Goal: Task Accomplishment & Management: Use online tool/utility

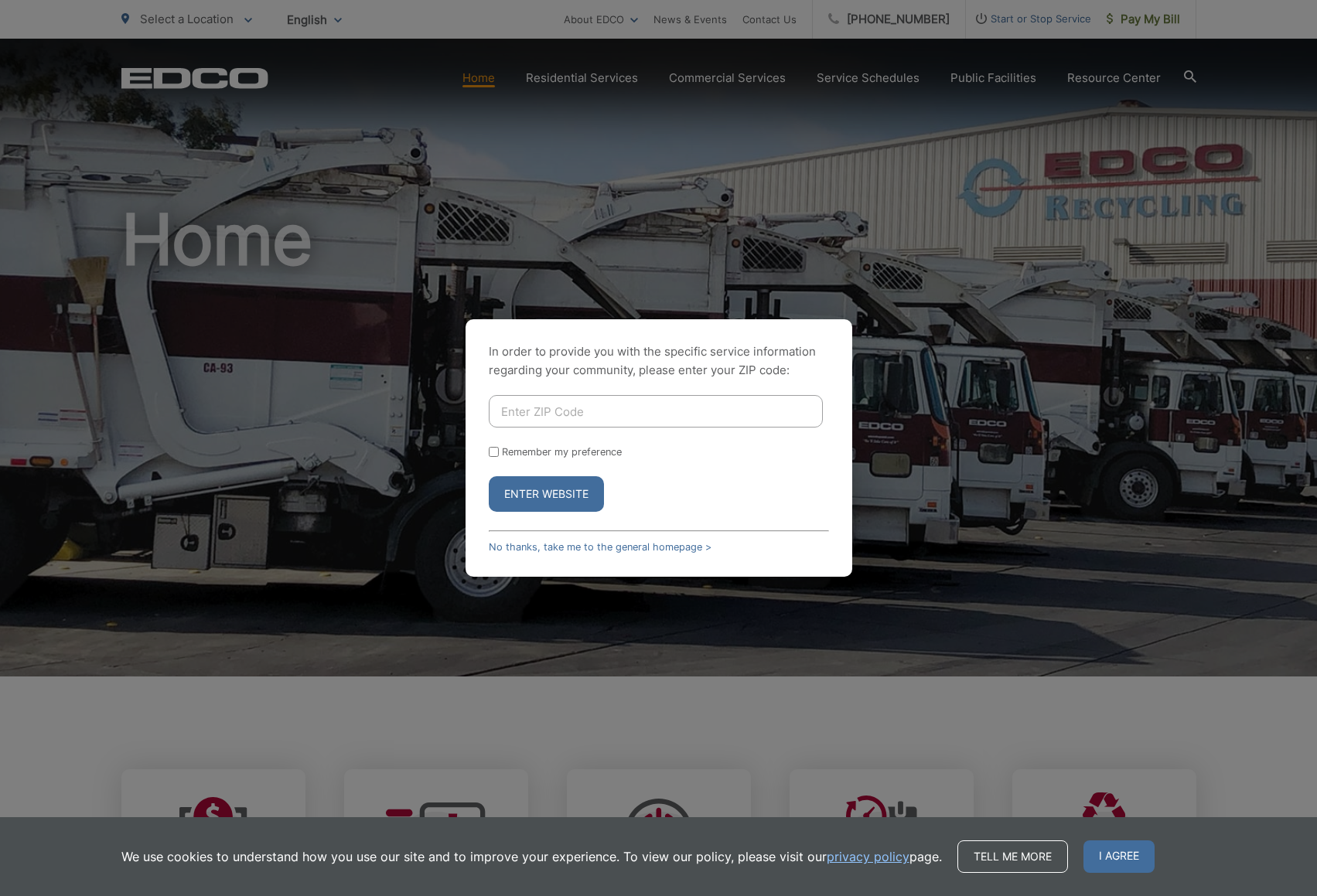
click at [545, 419] on input "Enter ZIP Code" at bounding box center [656, 411] width 334 height 33
type input "92024"
click at [541, 494] on button "Enter Website" at bounding box center [546, 494] width 115 height 36
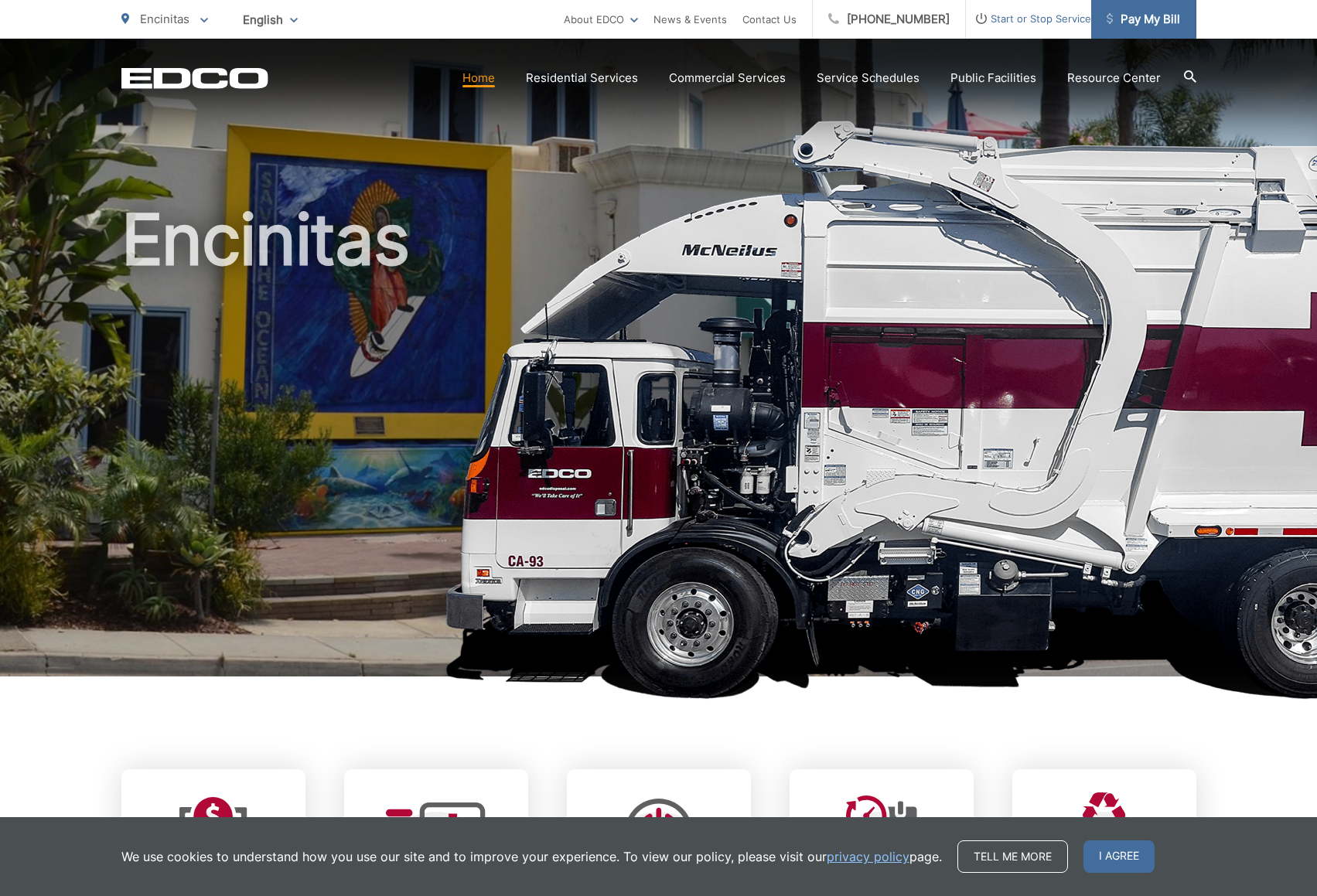
click at [1158, 14] on span "Pay My Bill" at bounding box center [1143, 20] width 73 height 19
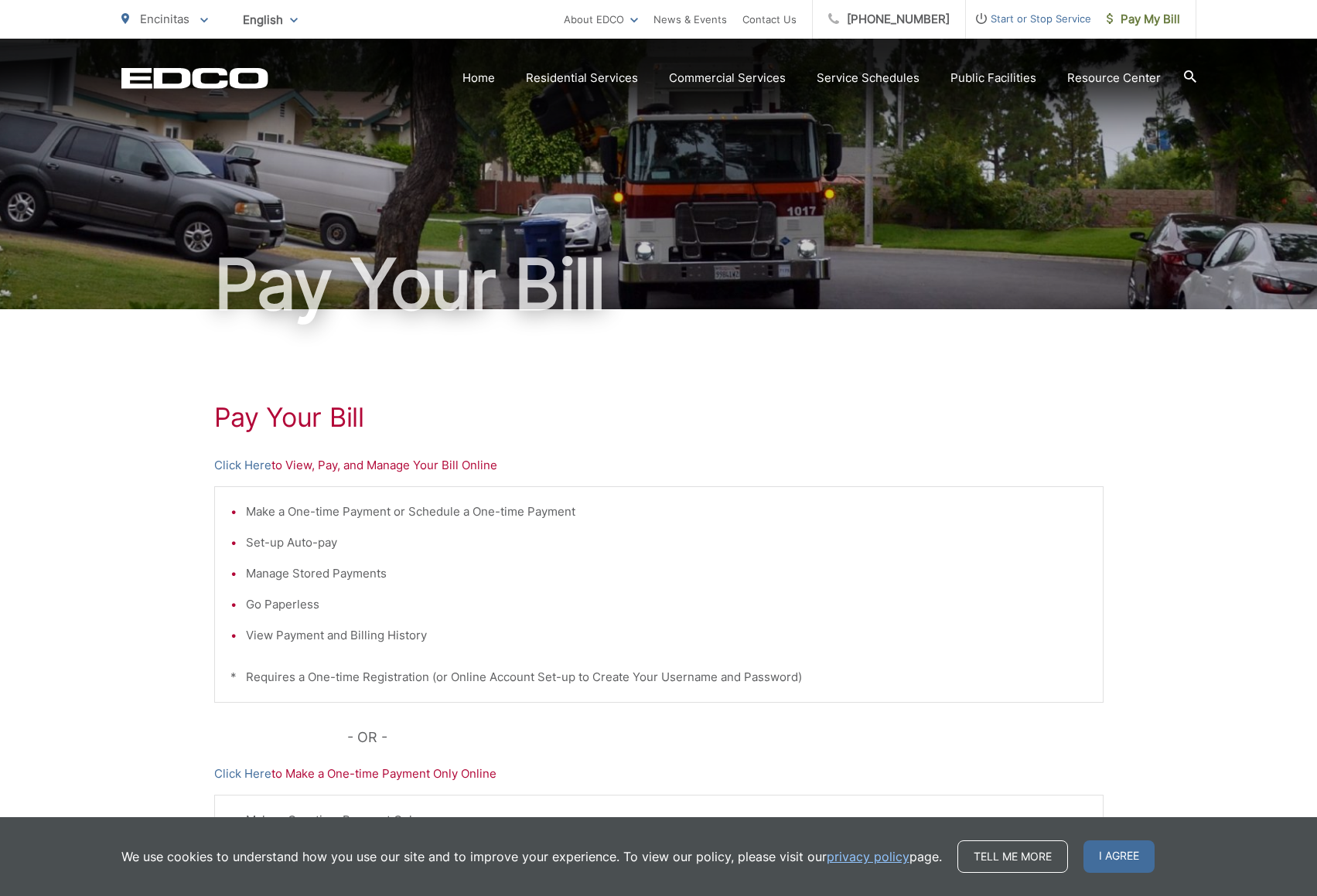
scroll to position [113, 0]
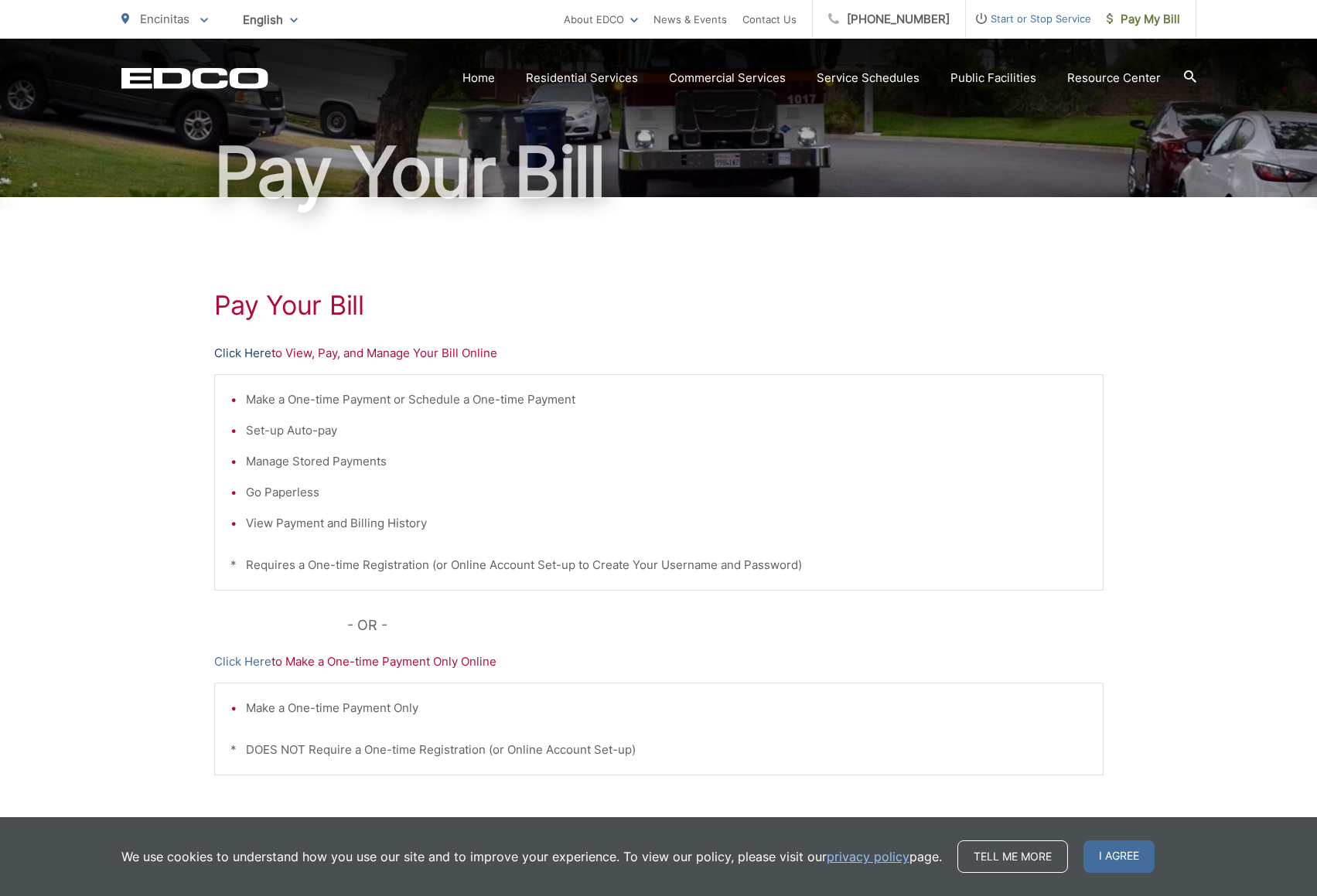
click at [250, 352] on link "Click Here" at bounding box center [242, 354] width 57 height 19
